Goal: Task Accomplishment & Management: Use online tool/utility

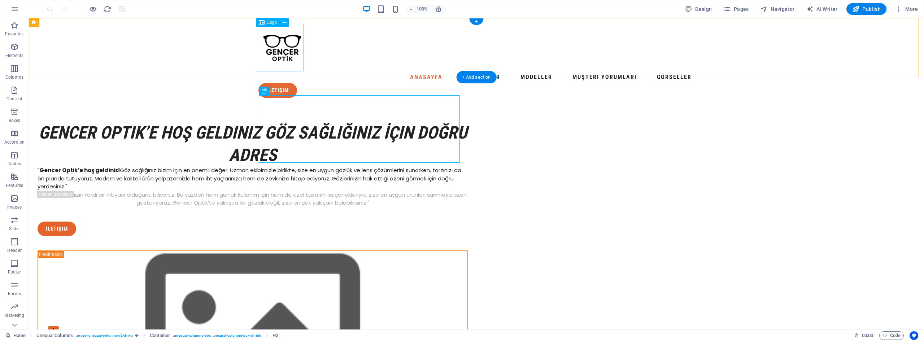
click at [277, 47] on div at bounding box center [477, 48] width 436 height 48
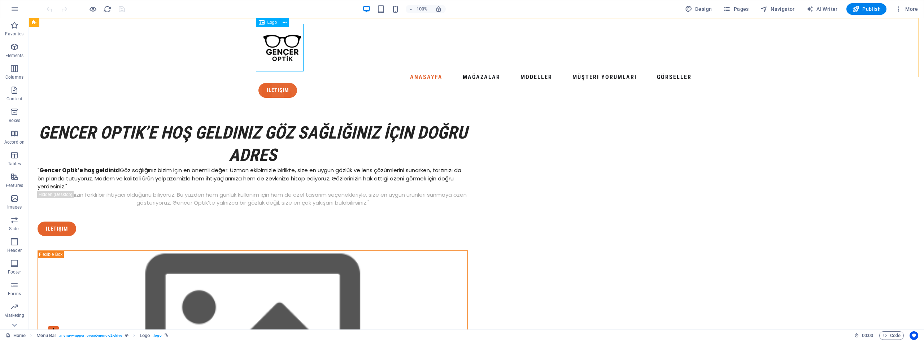
click at [270, 23] on span "Logo" at bounding box center [273, 22] width 10 height 4
click at [290, 39] on div at bounding box center [477, 48] width 436 height 48
select select "px"
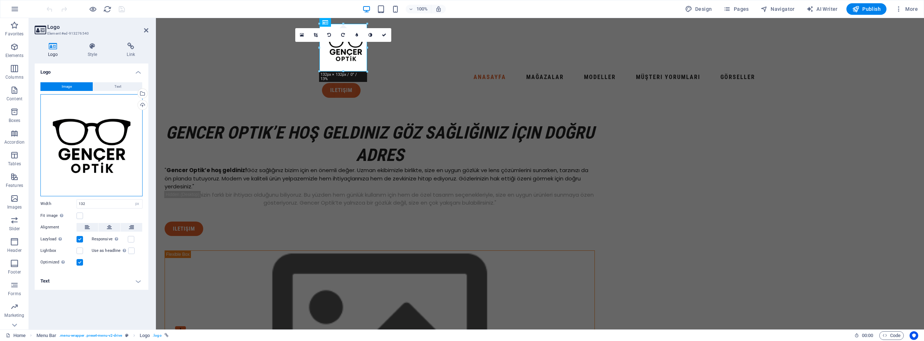
click at [99, 116] on div "Drag files here, click to choose files or select files from Files or our free s…" at bounding box center [91, 145] width 102 height 102
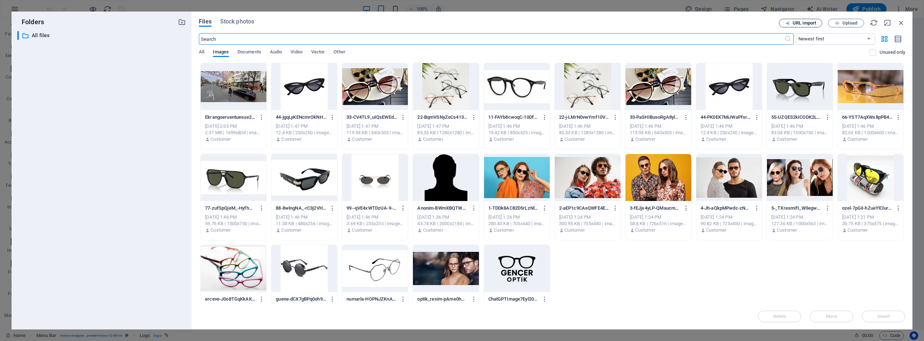
click at [813, 23] on span "URL import" at bounding box center [804, 23] width 23 height 4
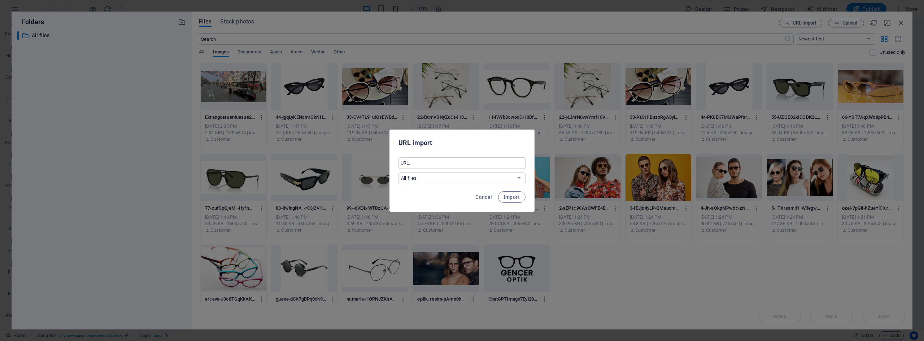
click at [579, 151] on div "URL import ​ All files Cancel Import" at bounding box center [462, 170] width 924 height 341
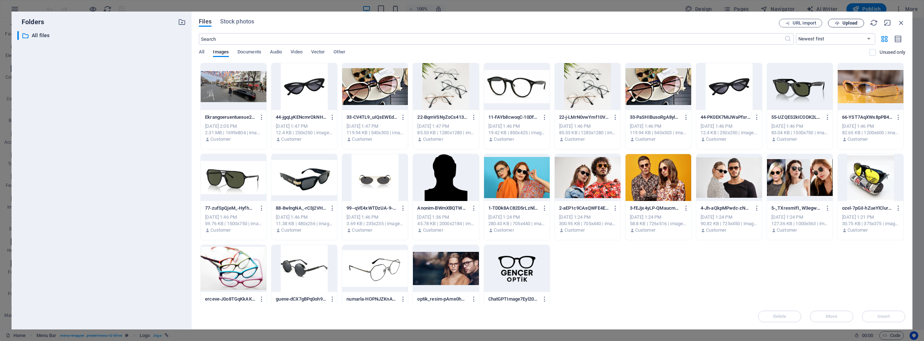
click at [856, 23] on span "Upload" at bounding box center [850, 23] width 15 height 4
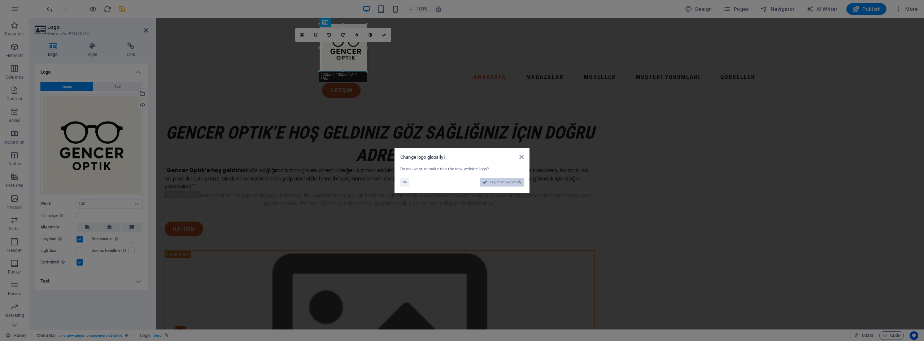
click at [497, 181] on span "Yes, change globally" at bounding box center [506, 182] width 32 height 9
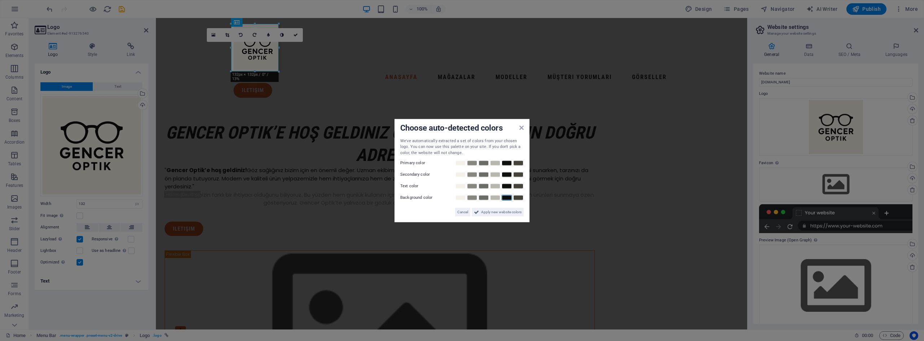
click at [507, 197] on link at bounding box center [507, 198] width 11 height 6
click at [507, 186] on link at bounding box center [507, 186] width 11 height 6
click at [508, 174] on link at bounding box center [507, 175] width 11 height 6
click at [507, 161] on link at bounding box center [507, 163] width 11 height 6
click at [507, 211] on span "Apply new website colors" at bounding box center [501, 212] width 40 height 9
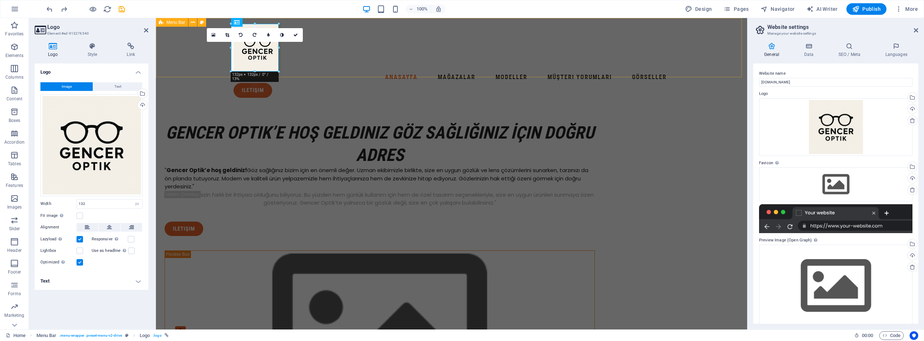
click at [387, 64] on div "ANASAYFA Mağazalar Modeller Müşteri yorumları Görseller iletişim" at bounding box center [451, 61] width 591 height 86
